Goal: Obtain resource: Download file/media

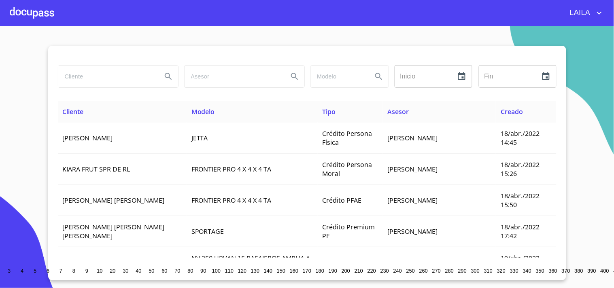
click at [112, 73] on input "search" at bounding box center [106, 77] width 97 height 22
type input "[PERSON_NAME]"
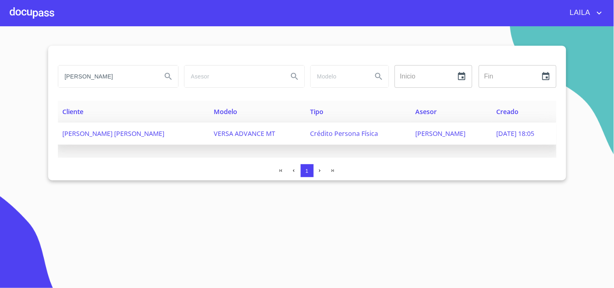
click at [150, 132] on span "[PERSON_NAME] [PERSON_NAME]" at bounding box center [114, 133] width 102 height 9
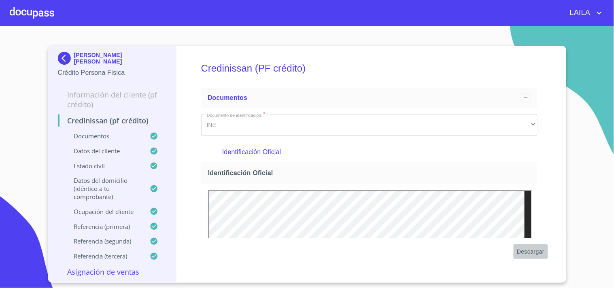
click at [536, 252] on span "Descargar" at bounding box center [531, 252] width 28 height 10
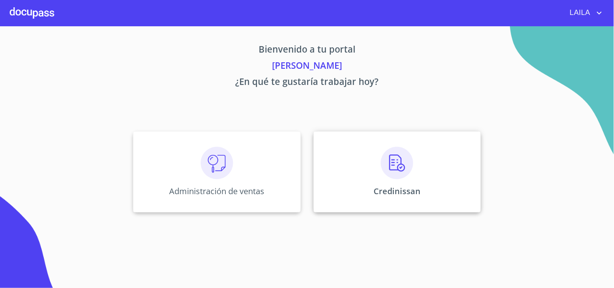
click at [411, 159] on img at bounding box center [397, 163] width 32 height 32
